Goal: Task Accomplishment & Management: Manage account settings

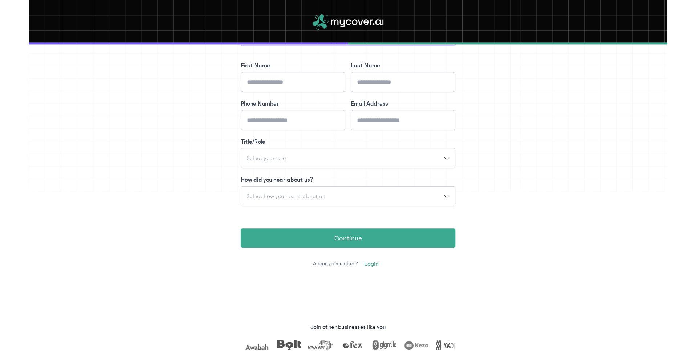
scroll to position [88, 0]
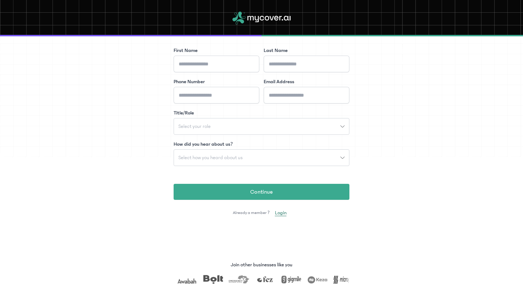
click at [278, 212] on span "Login" at bounding box center [281, 212] width 12 height 7
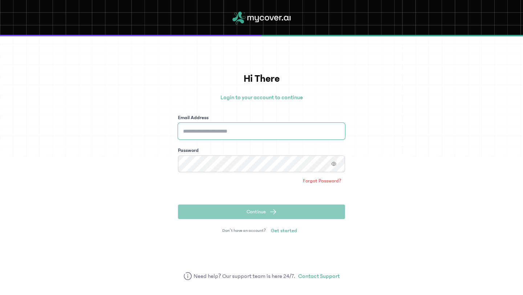
click at [226, 136] on input "Email Address" at bounding box center [261, 131] width 167 height 17
paste input "**********"
type input "**********"
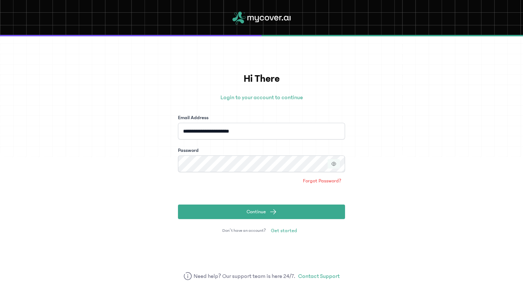
click at [332, 161] on icon "button" at bounding box center [333, 163] width 5 height 5
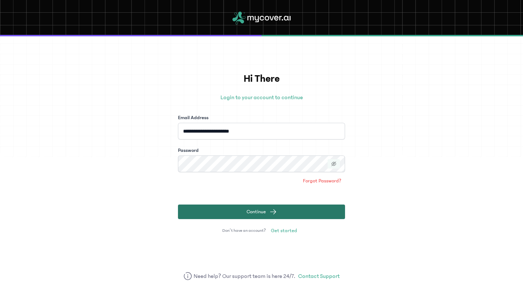
click at [241, 215] on button "Continue" at bounding box center [261, 211] width 167 height 15
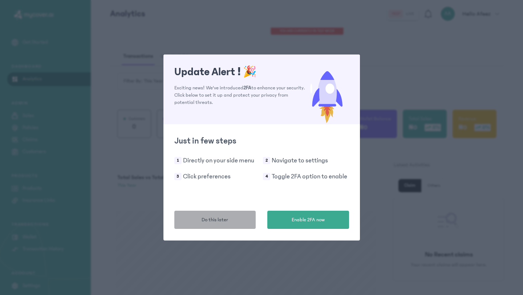
click at [230, 221] on button "Do this later" at bounding box center [215, 219] width 82 height 18
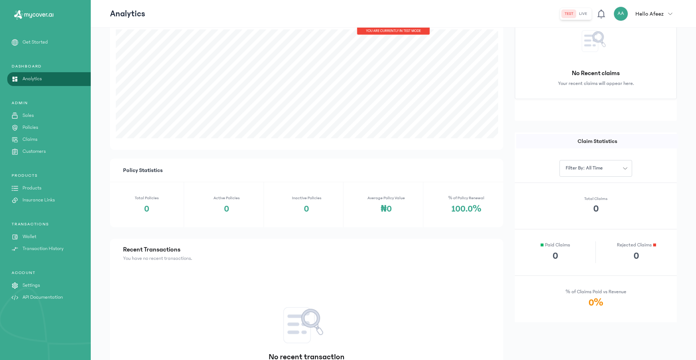
scroll to position [182, 0]
click at [35, 184] on div "PRODUCTS Products Insurance Links" at bounding box center [45, 188] width 91 height 31
click at [34, 189] on p "Products" at bounding box center [31, 188] width 19 height 8
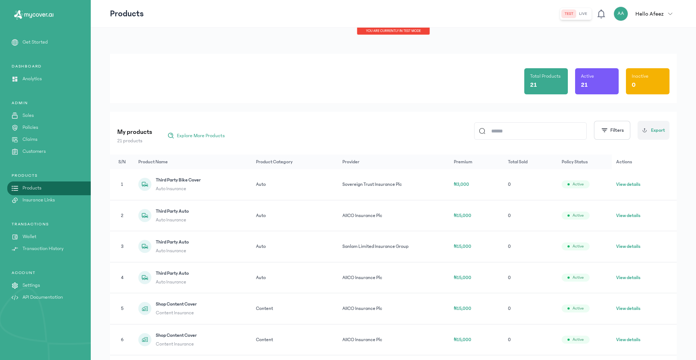
click at [504, 136] on input at bounding box center [533, 131] width 97 height 17
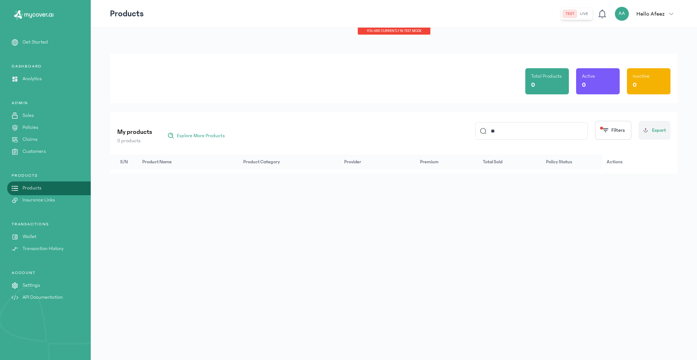
type input "*"
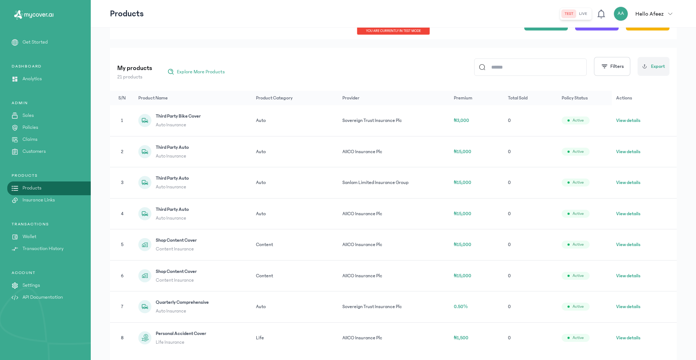
scroll to position [64, 0]
click at [522, 244] on button "View details" at bounding box center [628, 244] width 24 height 7
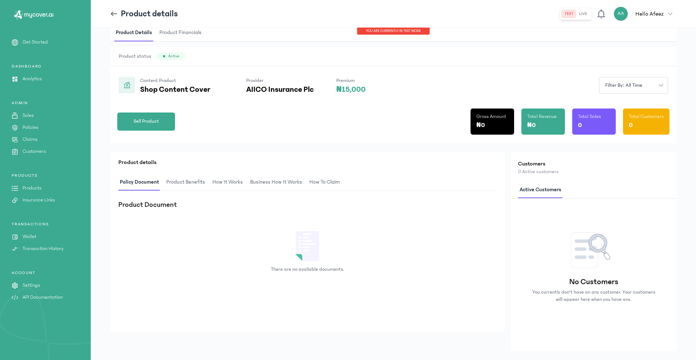
scroll to position [22, 0]
click at [177, 181] on span "Product Benefits" at bounding box center [186, 181] width 42 height 17
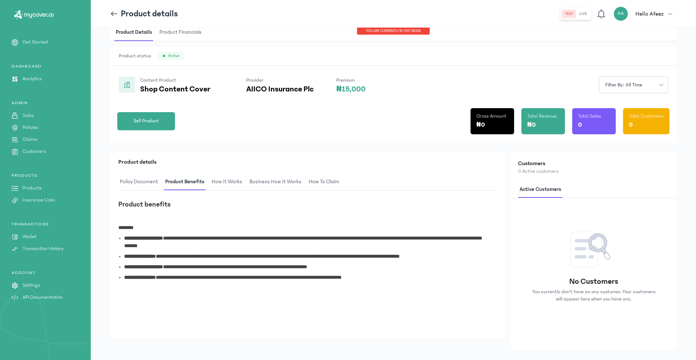
click at [228, 184] on span "How It Works" at bounding box center [226, 181] width 33 height 17
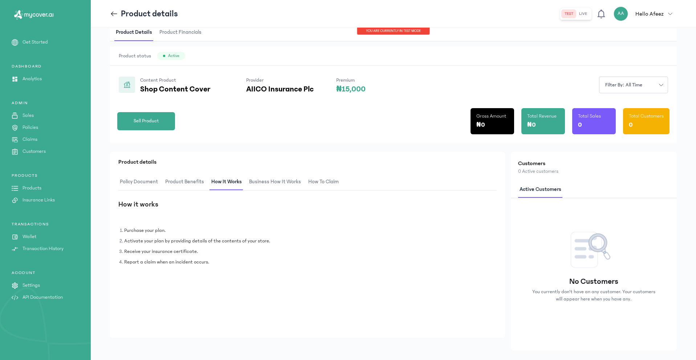
click at [269, 181] on span "Business How It Works" at bounding box center [274, 181] width 55 height 17
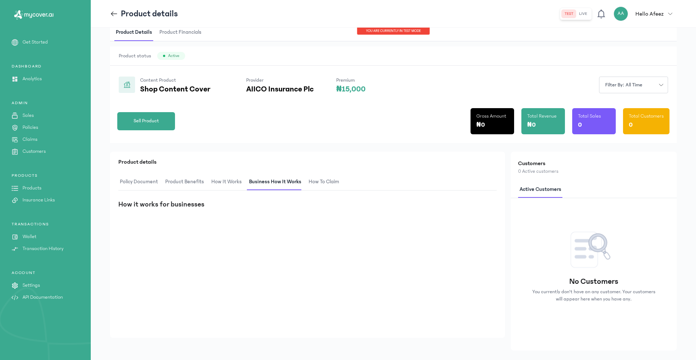
click at [331, 185] on span "How to claim" at bounding box center [323, 181] width 33 height 17
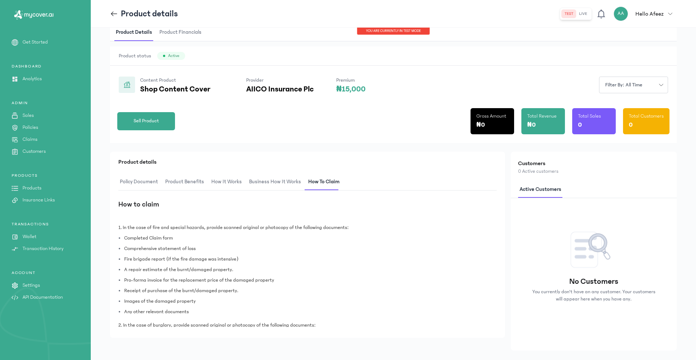
click at [131, 180] on span "Policy Document" at bounding box center [138, 181] width 41 height 17
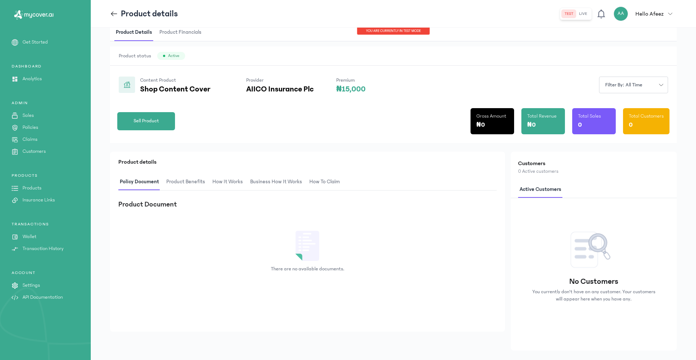
click at [112, 14] on icon at bounding box center [114, 14] width 8 height 8
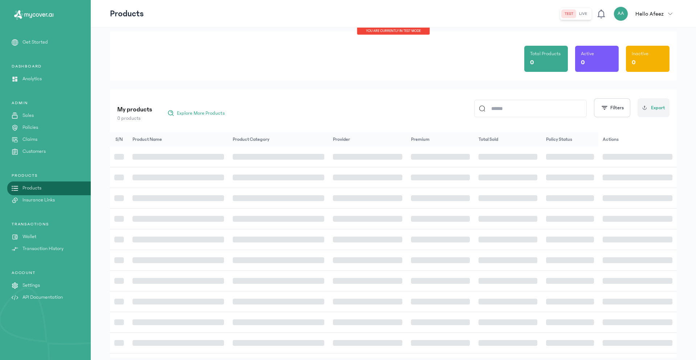
scroll to position [44, 0]
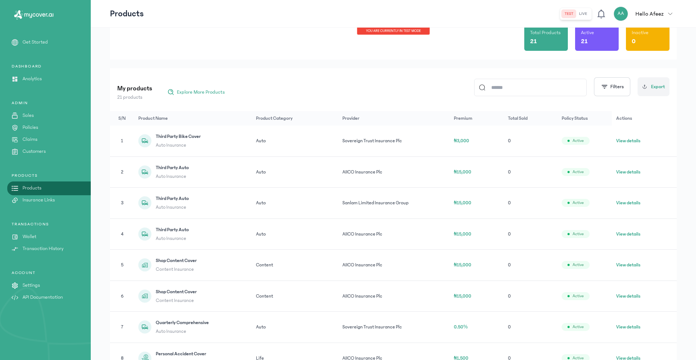
click at [33, 201] on p "Insurance Links" at bounding box center [38, 200] width 32 height 8
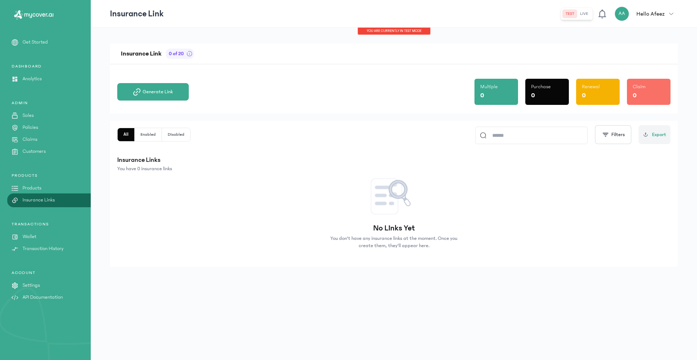
click at [37, 144] on div "ADMIN Sales Policies Claims Customers" at bounding box center [45, 127] width 91 height 55
click at [37, 152] on p "Customers" at bounding box center [33, 152] width 23 height 8
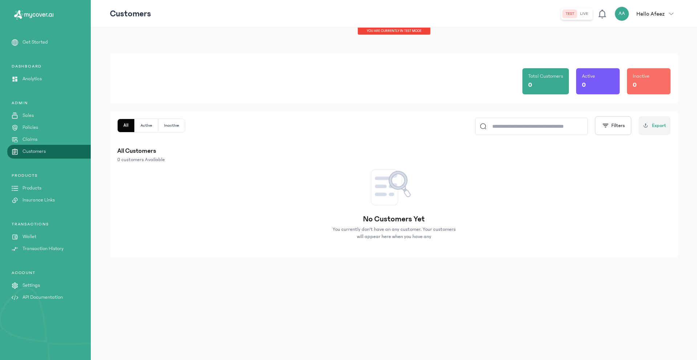
click at [31, 284] on p "Settings" at bounding box center [30, 286] width 17 height 8
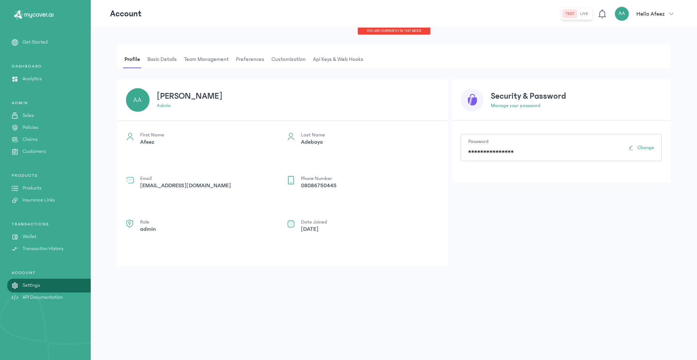
click at [201, 60] on span "Team Management" at bounding box center [207, 59] width 48 height 17
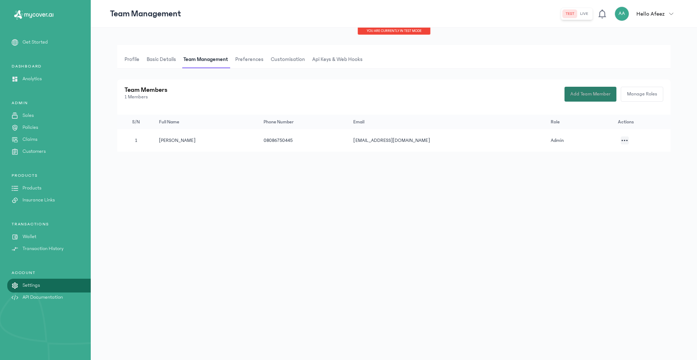
click at [522, 97] on span "Add Team Member" at bounding box center [590, 94] width 40 height 8
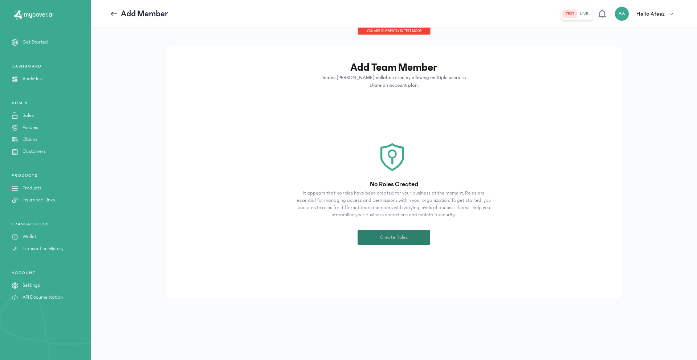
click at [386, 232] on button "Create Roles" at bounding box center [393, 237] width 73 height 15
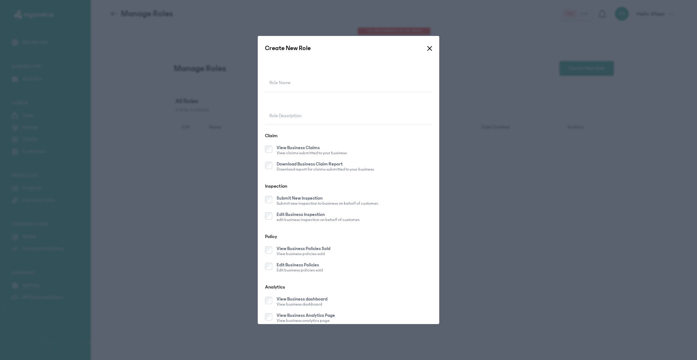
click at [289, 115] on label "Role Description" at bounding box center [285, 115] width 32 height 7
click at [289, 115] on input "Role Description" at bounding box center [348, 116] width 167 height 17
click at [428, 47] on icon at bounding box center [429, 48] width 4 height 4
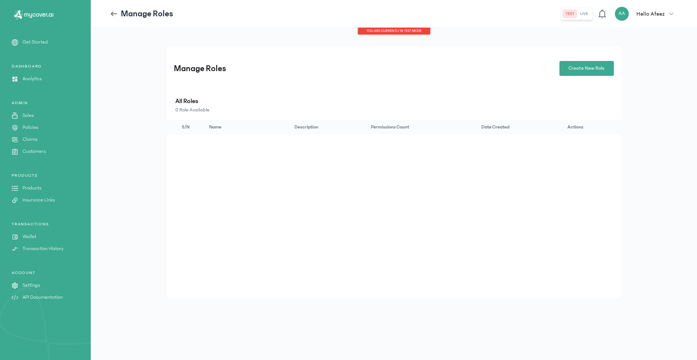
click at [33, 294] on p "API Documentation" at bounding box center [42, 298] width 40 height 8
click at [37, 42] on p "Get Started" at bounding box center [34, 42] width 25 height 8
